Goal: Complete application form

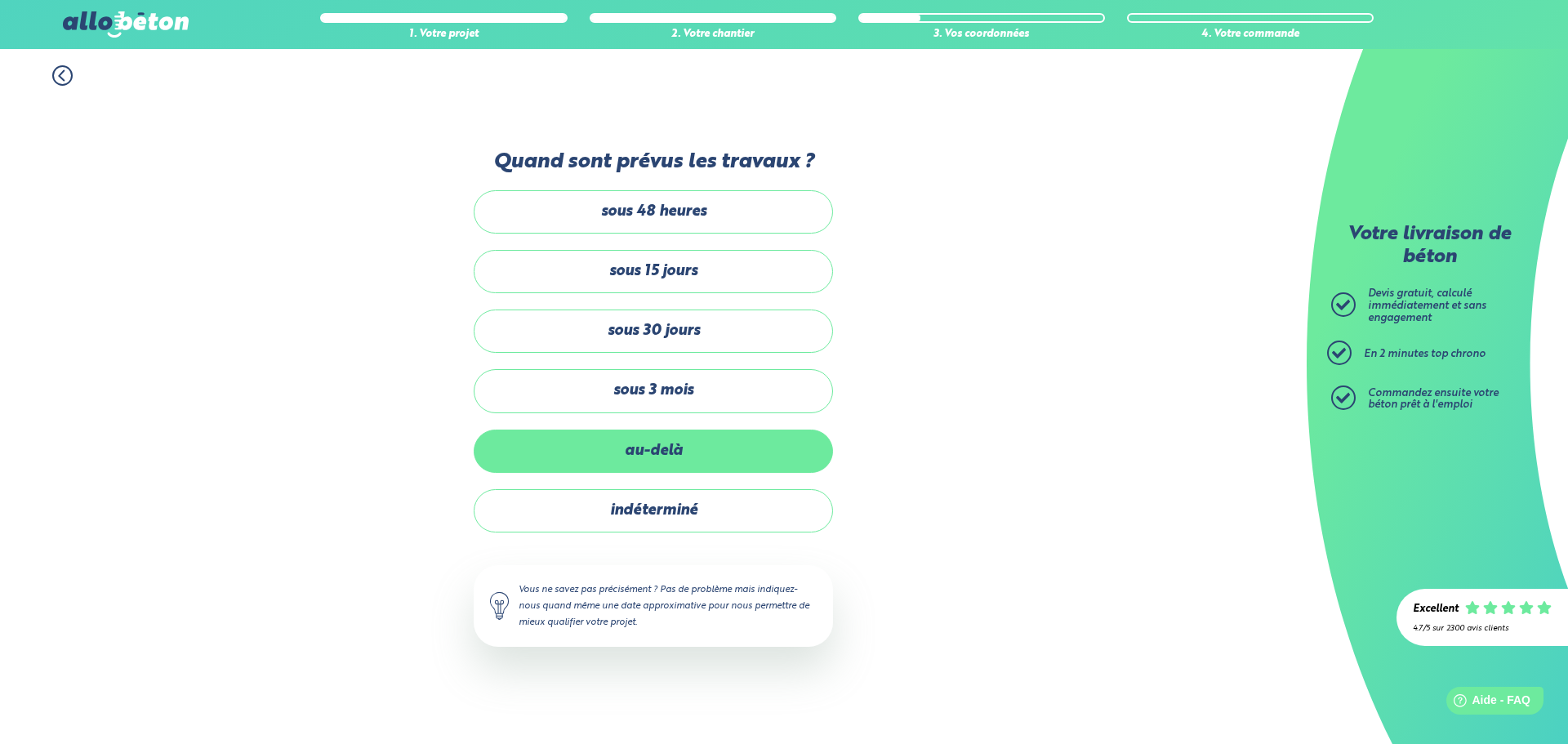
click at [679, 448] on label "au-delà" at bounding box center [653, 451] width 360 height 44
click at [0, 0] on input "au-delà" at bounding box center [0, 0] width 0 height 0
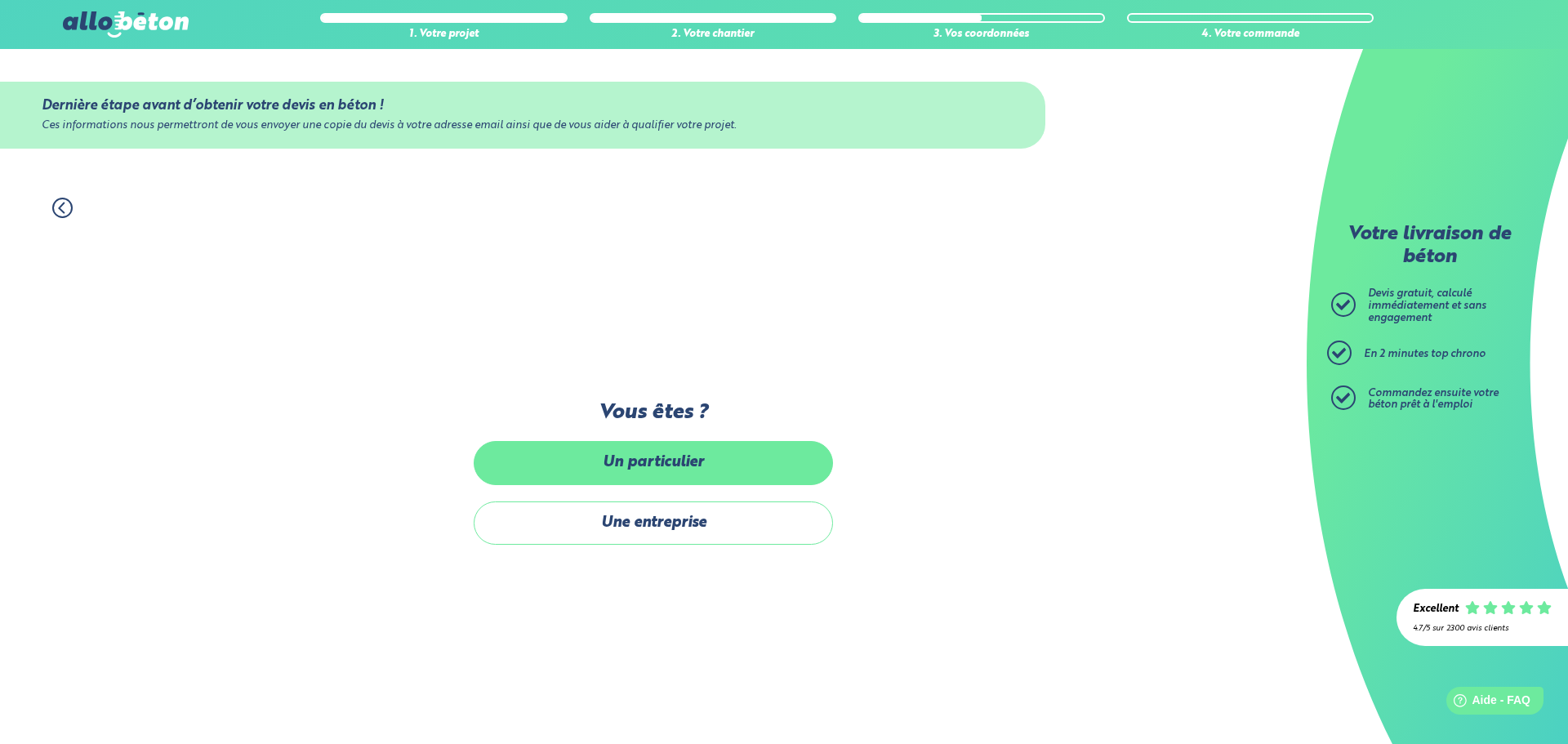
click at [683, 475] on label "Un particulier" at bounding box center [653, 462] width 360 height 44
click at [0, 0] on input "Un particulier" at bounding box center [0, 0] width 0 height 0
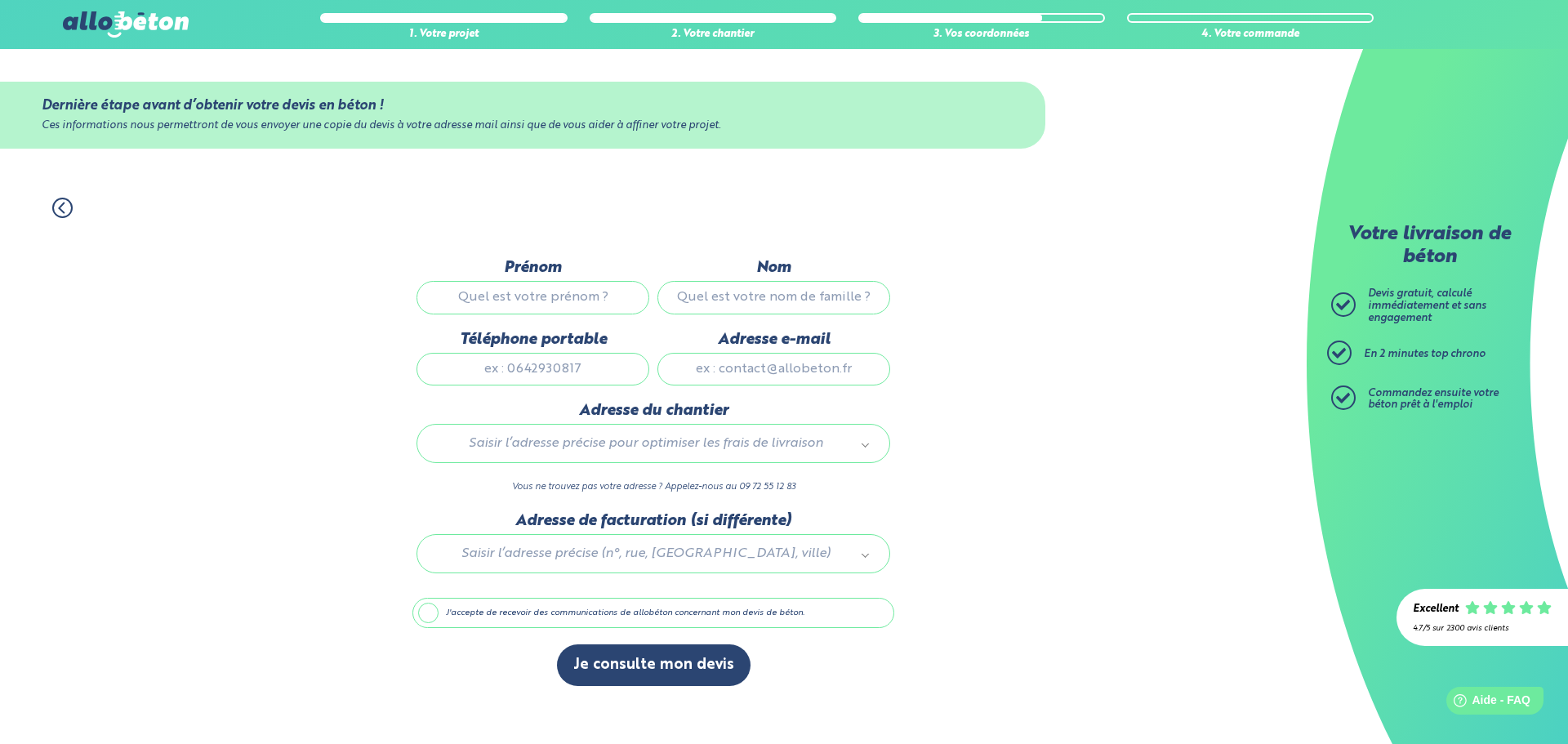
click at [577, 307] on input "Prénom" at bounding box center [533, 297] width 232 height 33
type input "marion"
click at [675, 301] on input "Nom" at bounding box center [773, 297] width 232 height 33
type input "lincks"
click at [563, 370] on input "Téléphone portable" at bounding box center [533, 369] width 232 height 33
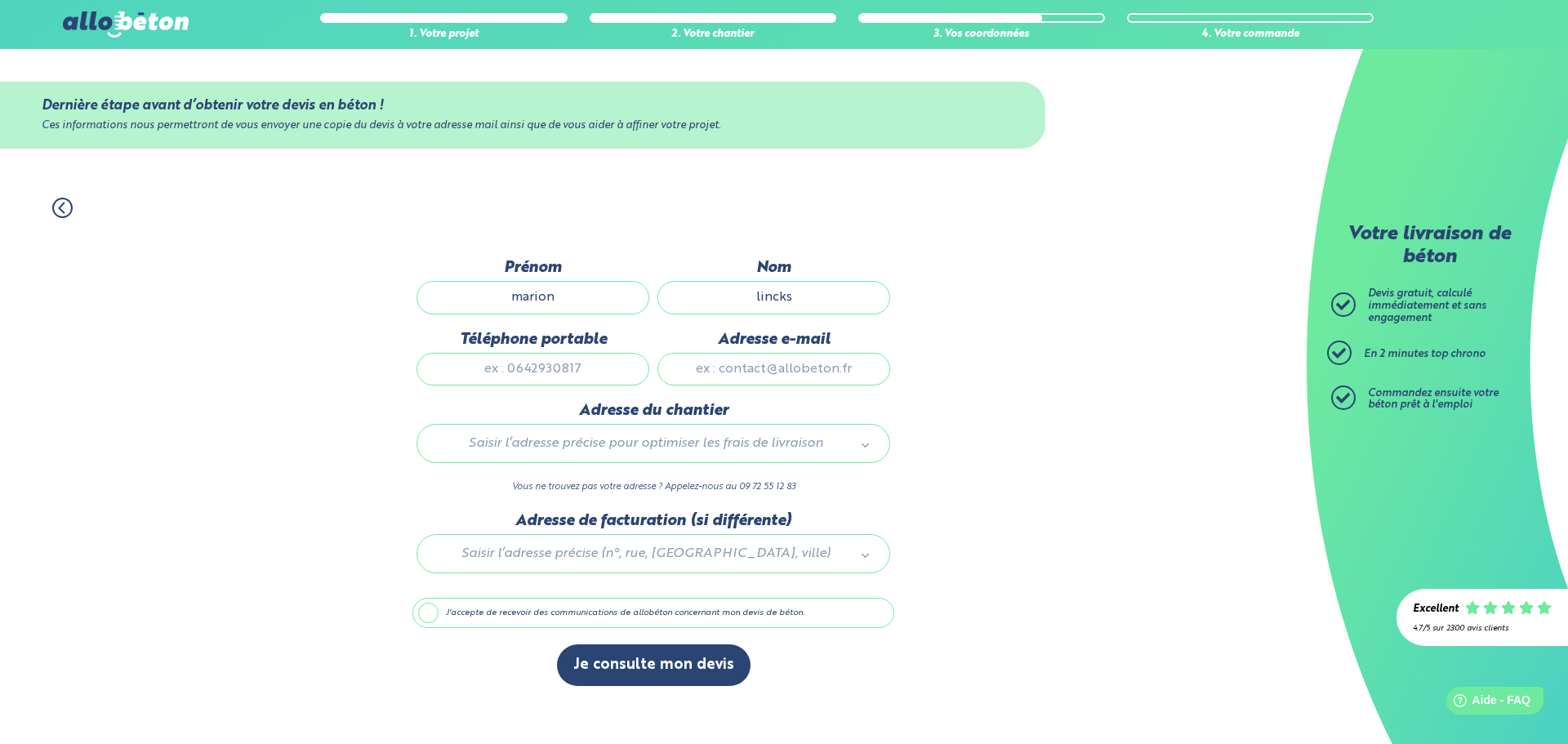
click at [588, 360] on input "Téléphone portable" at bounding box center [533, 369] width 232 height 33
type input "0664229432"
click at [790, 367] on input "Adresse e-mail" at bounding box center [773, 369] width 232 height 33
type input "[EMAIL_ADDRESS][DOMAIN_NAME]"
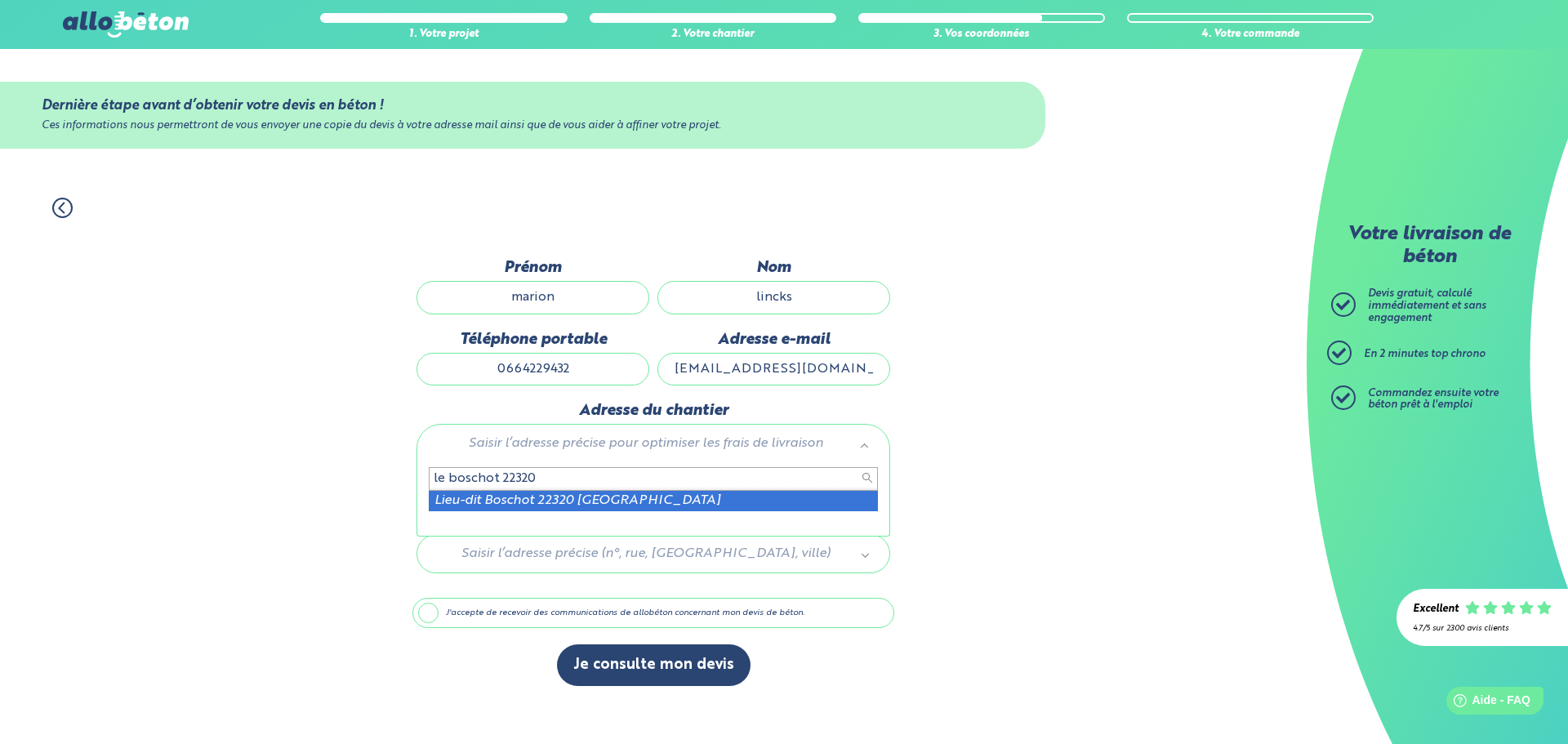
type input "le boschot 22320"
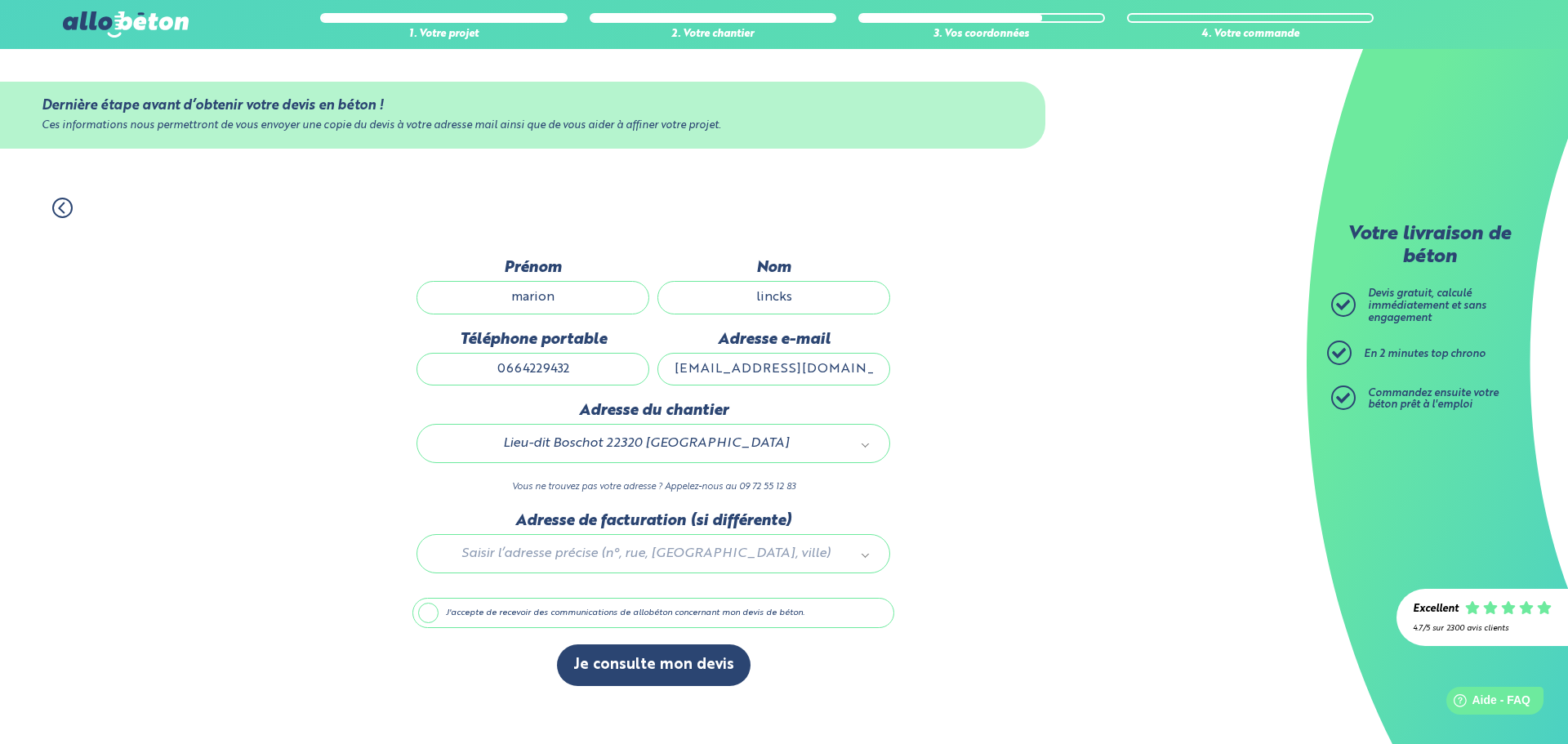
click at [428, 617] on label "J'accepte de recevoir des communications de allobéton concernant mon devis de b…" at bounding box center [653, 613] width 481 height 31
click at [0, 0] on input "J'accepte de recevoir des communications de allobéton concernant mon devis de b…" at bounding box center [0, 0] width 0 height 0
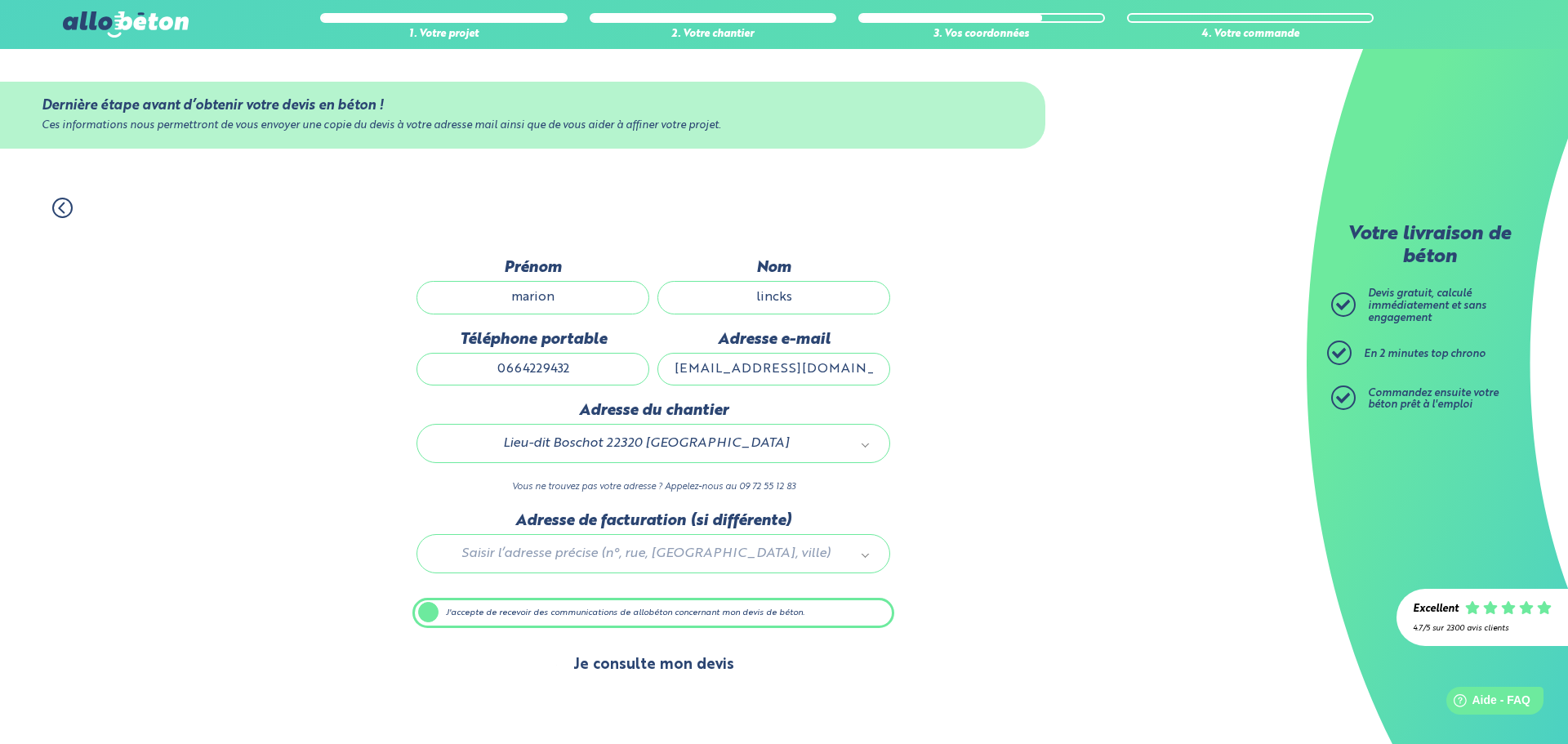
click at [696, 669] on button "Je consulte mon devis" at bounding box center [653, 665] width 193 height 42
